Goal: Task Accomplishment & Management: Manage account settings

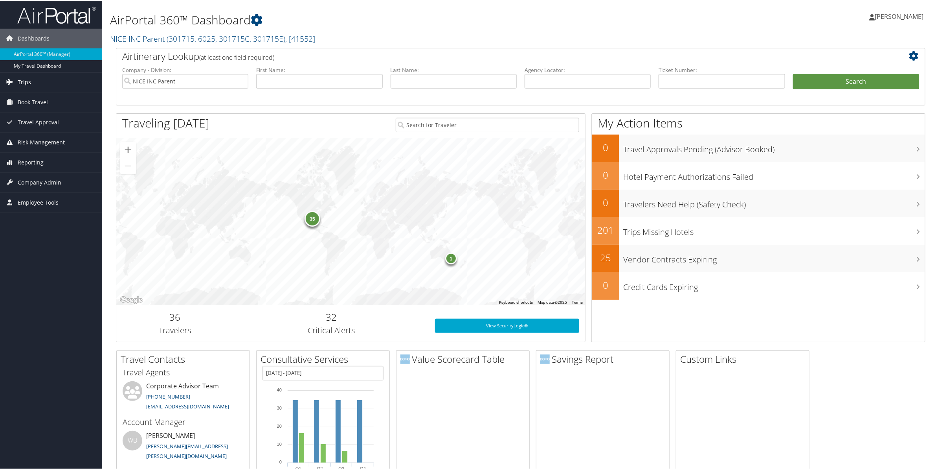
click at [30, 83] on span "Trips" at bounding box center [24, 82] width 13 height 20
click at [26, 107] on link "Current/Future Trips" at bounding box center [51, 109] width 102 height 12
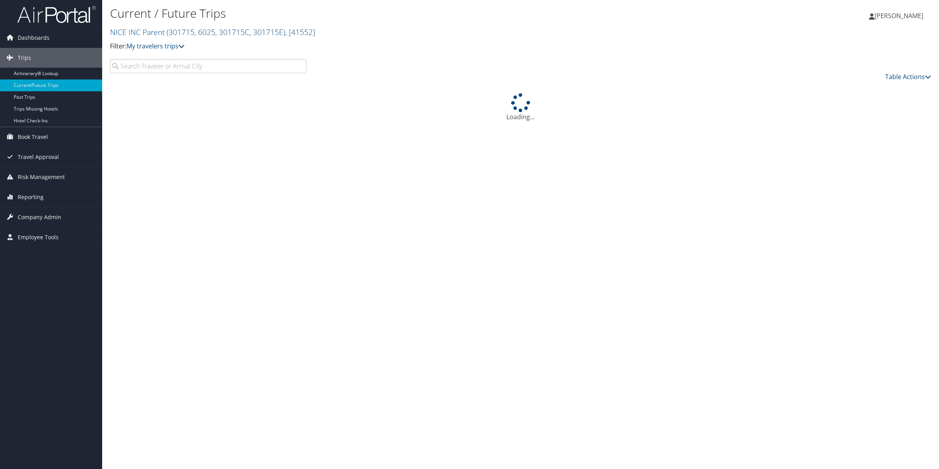
click at [142, 65] on input "search" at bounding box center [208, 66] width 197 height 14
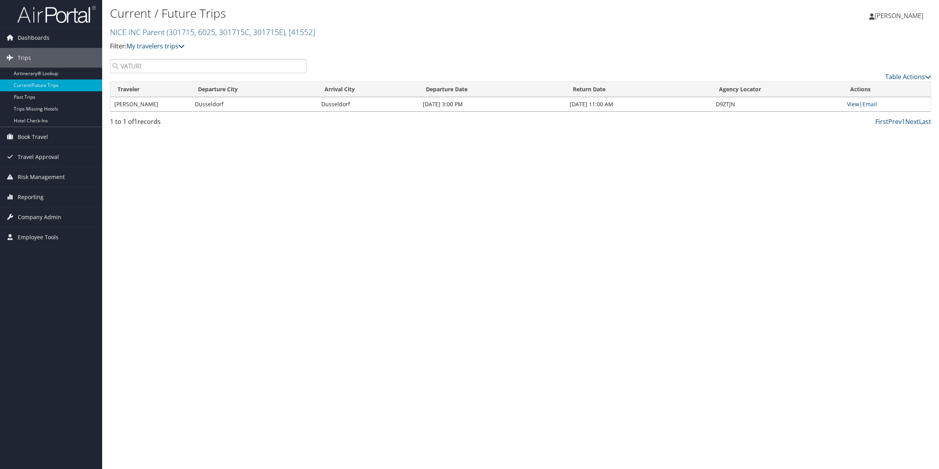
click at [852, 100] on link "View" at bounding box center [853, 103] width 12 height 7
drag, startPoint x: 97, startPoint y: 62, endPoint x: 24, endPoint y: 51, distance: 73.2
click at [24, 51] on div "Dashboards AirPortal 360™ (Manager) My Travel Dashboard Trips Airtinerary® Look…" at bounding box center [469, 234] width 939 height 469
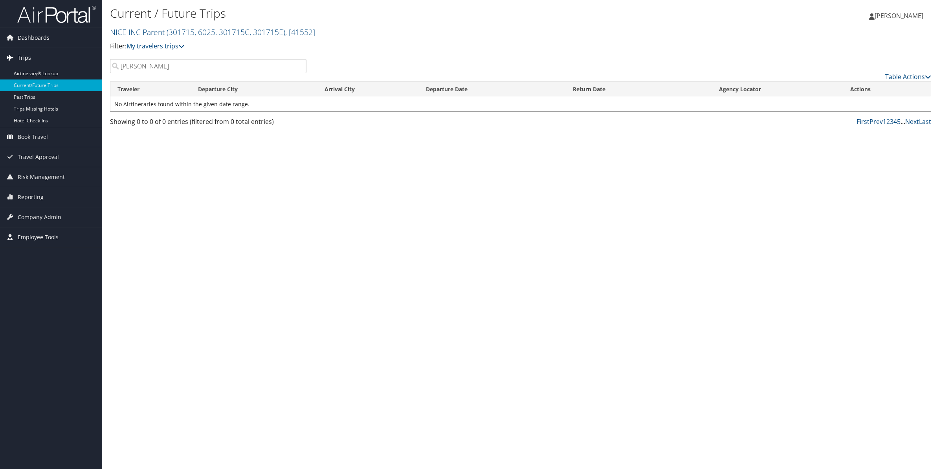
drag, startPoint x: 145, startPoint y: 69, endPoint x: 83, endPoint y: 60, distance: 62.0
click at [86, 60] on div "Dashboards AirPortal 360™ (Manager) My Travel Dashboard Trips Airtinerary® Look…" at bounding box center [469, 234] width 939 height 469
drag, startPoint x: 156, startPoint y: 63, endPoint x: 57, endPoint y: 58, distance: 99.6
click at [57, 58] on div "Dashboards AirPortal 360™ (Manager) My Travel Dashboard Trips Airtinerary® Look…" at bounding box center [469, 234] width 939 height 469
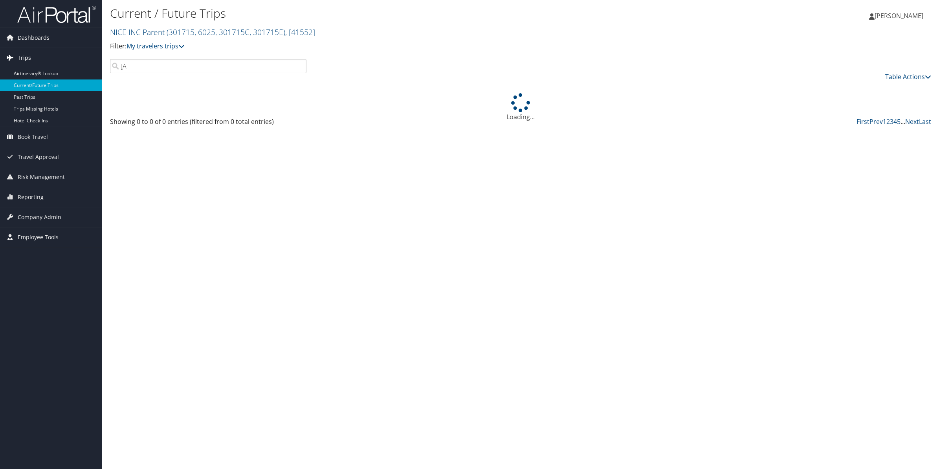
type input "["
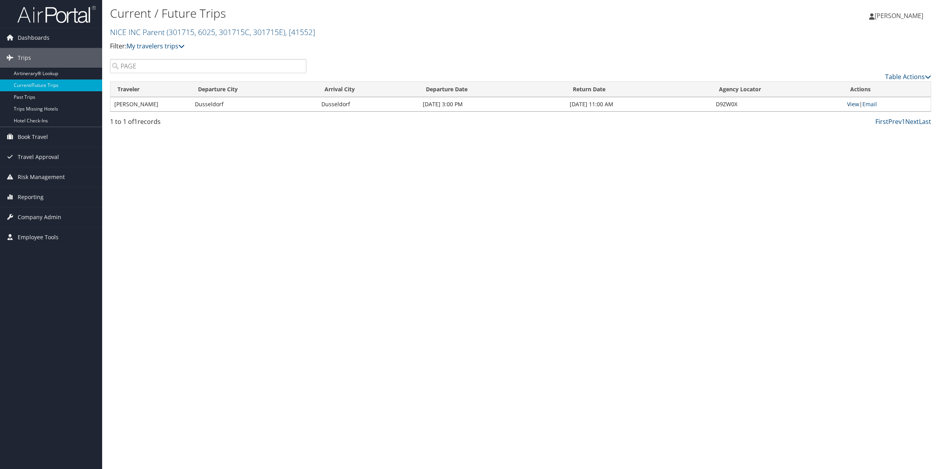
click at [855, 104] on link "View" at bounding box center [853, 103] width 12 height 7
drag, startPoint x: 177, startPoint y: 67, endPoint x: 32, endPoint y: 56, distance: 145.9
click at [32, 56] on div "Dashboards AirPortal 360™ (Manager) My Travel Dashboard Trips Airtinerary® Look…" at bounding box center [469, 234] width 939 height 469
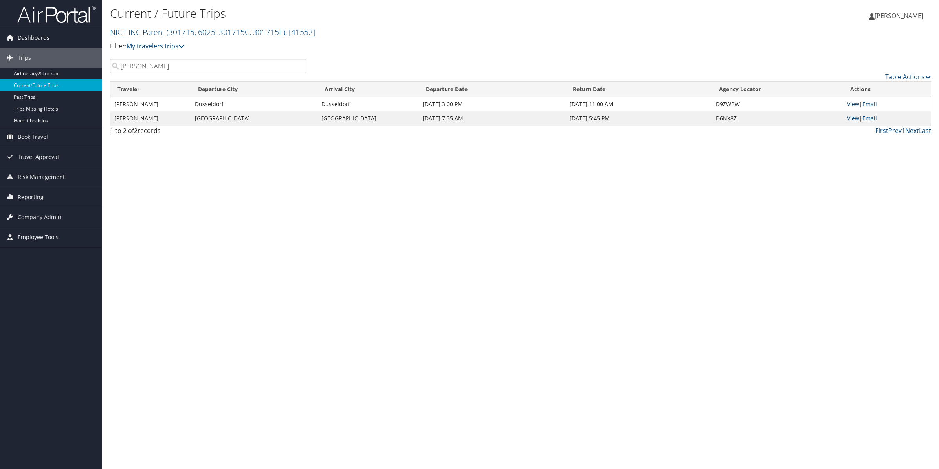
type input "cohen"
click at [850, 103] on link "View" at bounding box center [853, 103] width 12 height 7
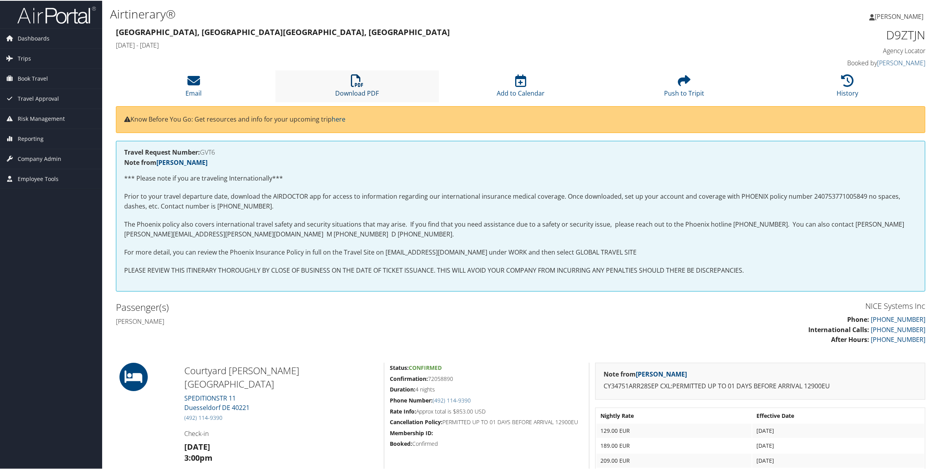
click at [357, 83] on icon at bounding box center [357, 80] width 13 height 13
click at [351, 82] on icon at bounding box center [357, 80] width 13 height 13
click at [356, 88] on link "Download PDF" at bounding box center [358, 87] width 44 height 19
